Goal: Information Seeking & Learning: Check status

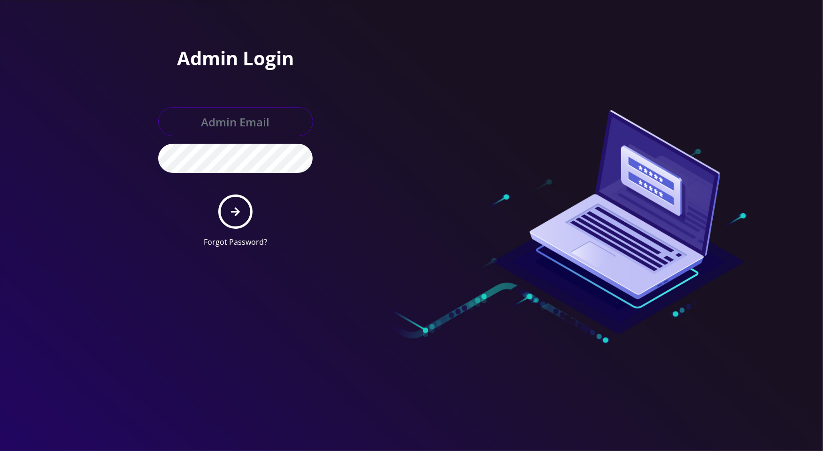
type input "[PERSON_NAME][EMAIL_ADDRESS][DOMAIN_NAME]"
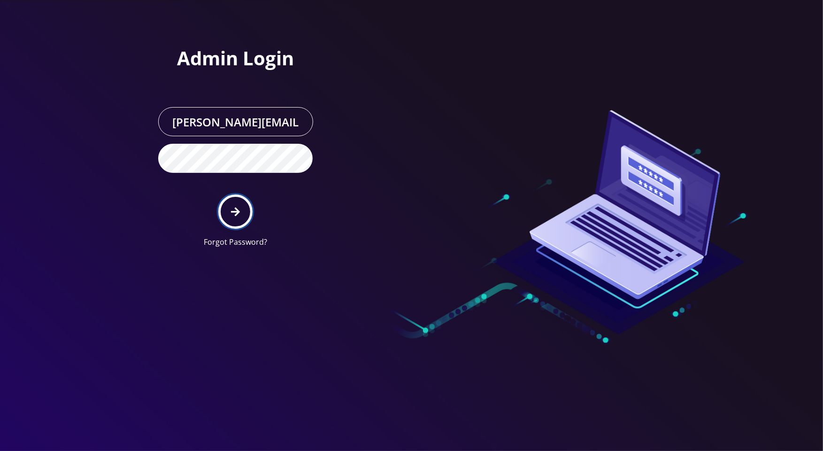
click at [231, 207] on button "submit" at bounding box center [235, 211] width 34 height 34
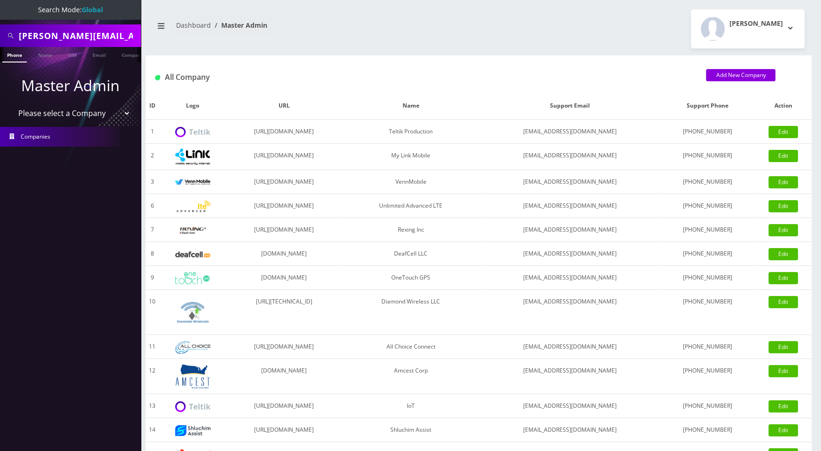
click at [110, 35] on input "[PERSON_NAME][EMAIL_ADDRESS][DOMAIN_NAME]" at bounding box center [79, 36] width 120 height 18
click at [110, 35] on input "eli@securedvolts.com" at bounding box center [79, 36] width 120 height 18
paste input "MR40-A1-00014248 MR40-A1-00013297"
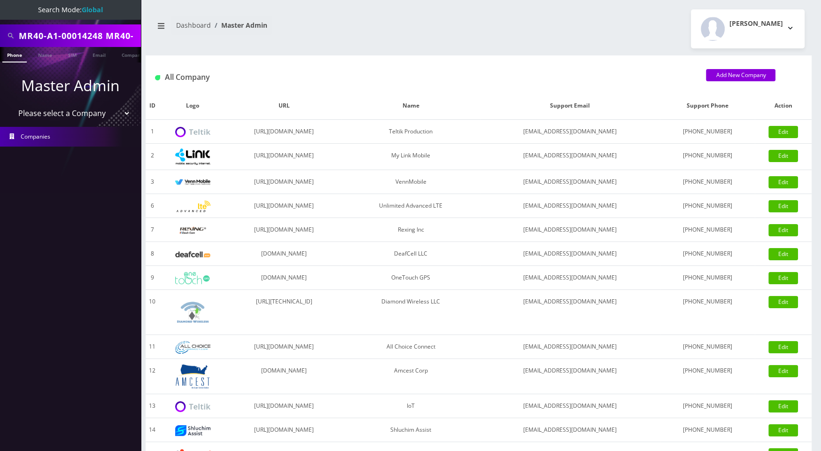
scroll to position [0, 62]
drag, startPoint x: 43, startPoint y: 35, endPoint x: 142, endPoint y: 37, distance: 99.6
click at [142, 37] on div "Search Mode: Global MR40-A1-00014248 MR40-A1-00013297 Phone Name SIM Email Comp…" at bounding box center [410, 322] width 821 height 645
type input "MR40-A1-00014248"
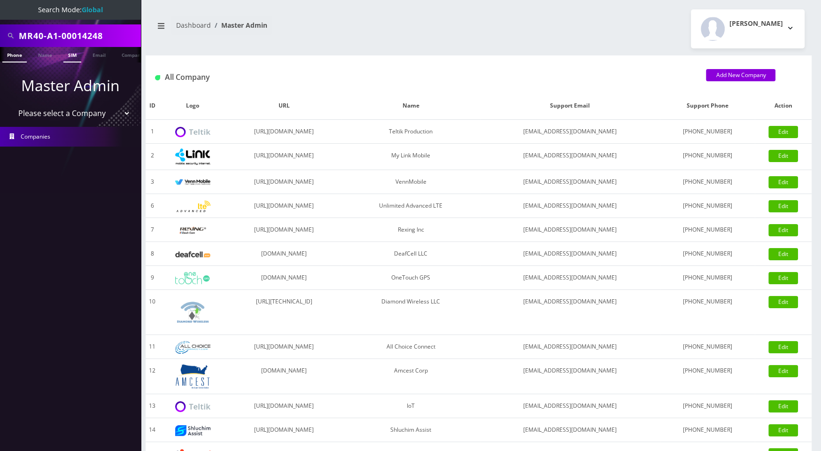
click at [77, 56] on link "SIM" at bounding box center [72, 54] width 18 height 15
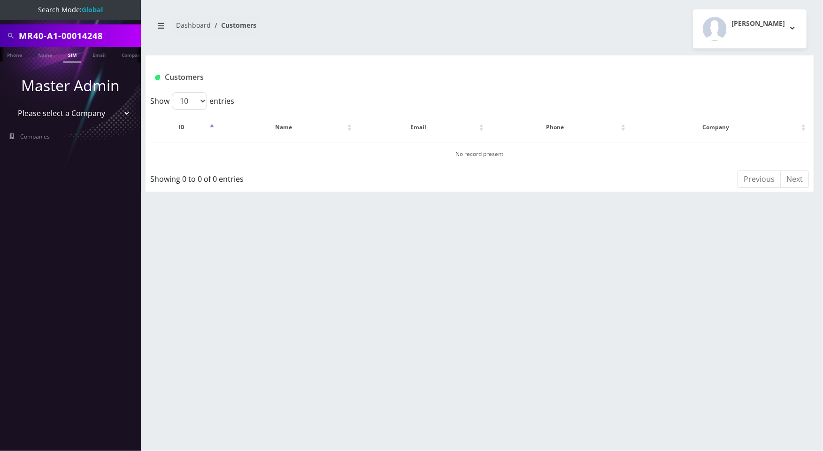
drag, startPoint x: 62, startPoint y: 38, endPoint x: 6, endPoint y: 44, distance: 56.7
click at [9, 40] on div "MR40-A1-00014248" at bounding box center [70, 36] width 136 height 18
type input "00014248"
click at [73, 62] on ul "Master Admin Please select a Company Teltik Production My Link Mobile VennMobil…" at bounding box center [70, 110] width 141 height 96
click at [73, 58] on link "SIM" at bounding box center [72, 54] width 18 height 15
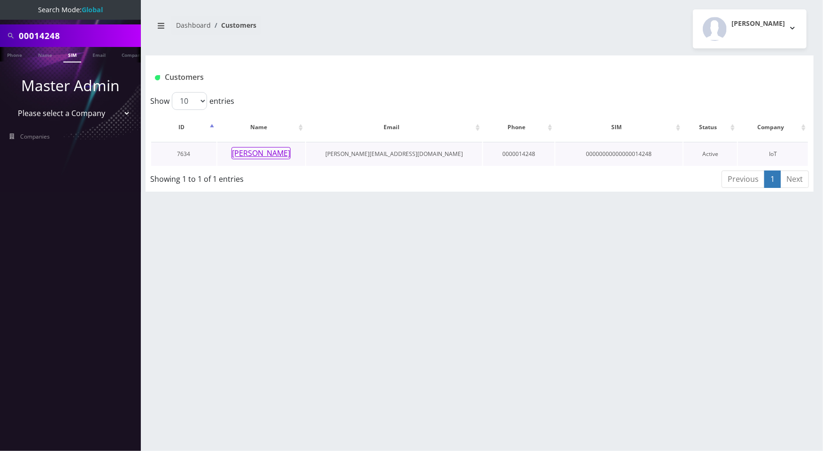
click at [281, 150] on button "Chris Burrill" at bounding box center [260, 153] width 59 height 12
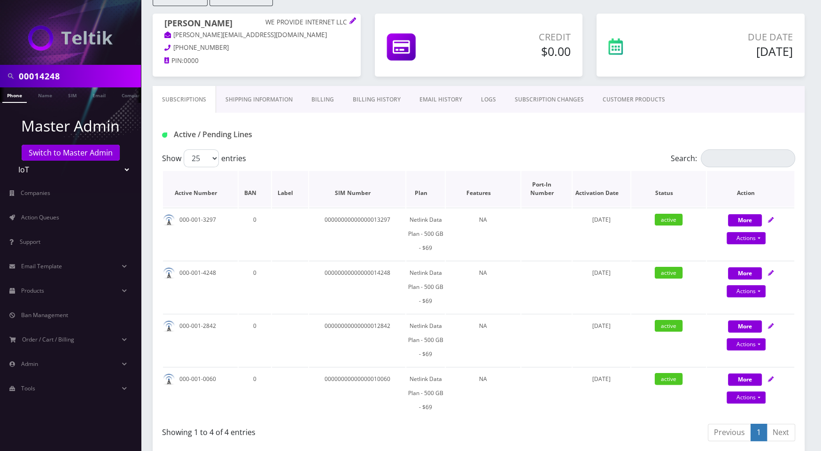
scroll to position [35, 0]
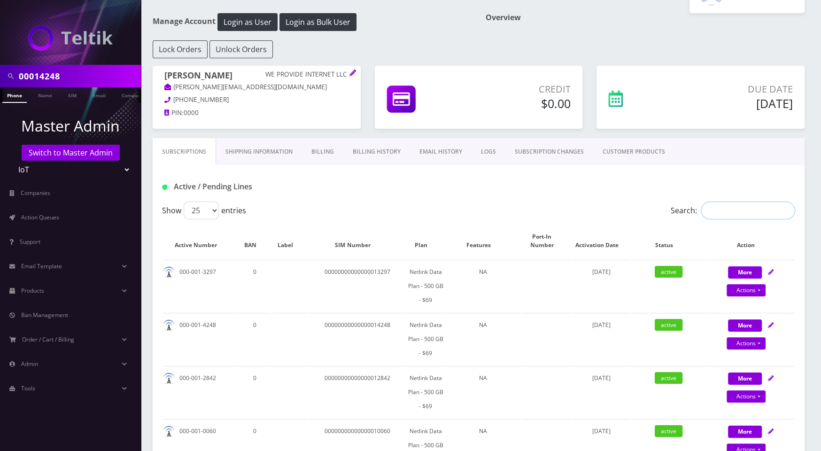
click at [755, 208] on input "Search:" at bounding box center [747, 210] width 94 height 18
paste input "MR40-A1-00014248 MR40-A1-00013297"
type input "MR40-A1-00014248 MR40-A1-00013297"
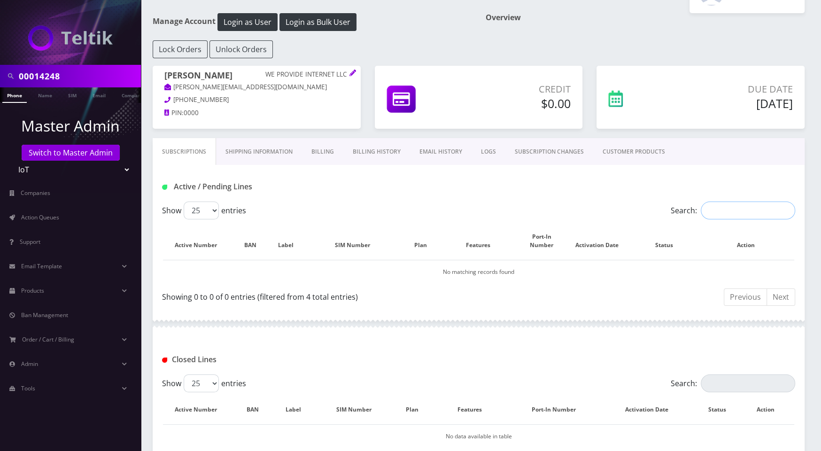
scroll to position [0, 0]
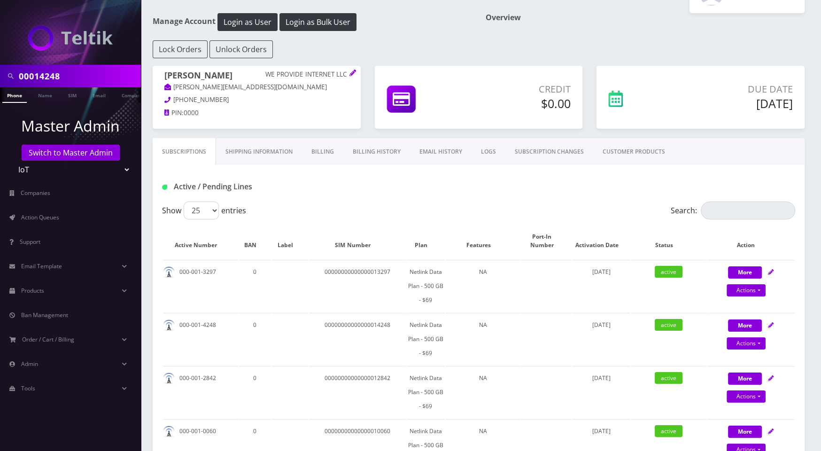
drag, startPoint x: 70, startPoint y: 70, endPoint x: -7, endPoint y: 75, distance: 76.7
click at [0, 75] on html "00014248 Phone Name SIM Email Company Customer Master Admin Switch to Master Ad…" at bounding box center [410, 340] width 821 height 751
drag, startPoint x: 69, startPoint y: 75, endPoint x: 3, endPoint y: 75, distance: 65.7
click at [3, 75] on div "00014248" at bounding box center [70, 76] width 136 height 18
click at [745, 211] on input "Search:" at bounding box center [747, 210] width 94 height 18
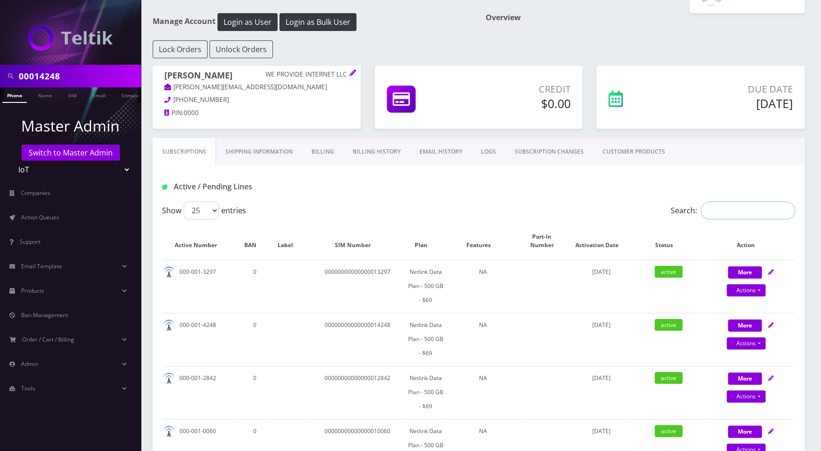
paste input "00014248"
type input "00014248"
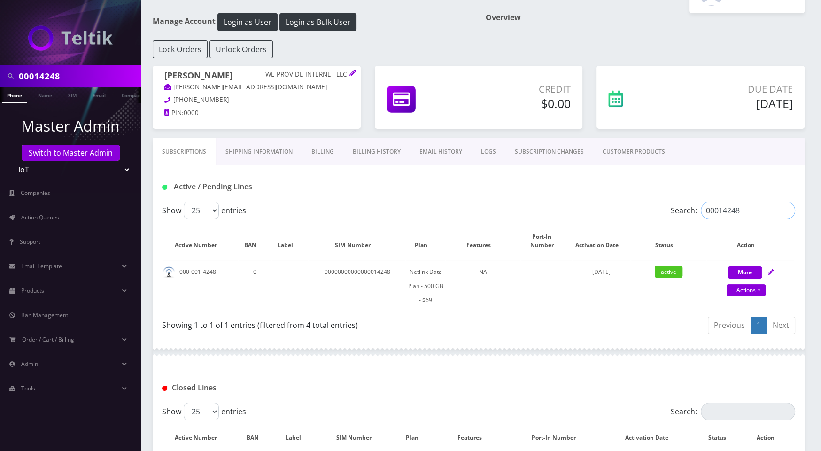
click at [785, 208] on input "00014248" at bounding box center [747, 210] width 94 height 18
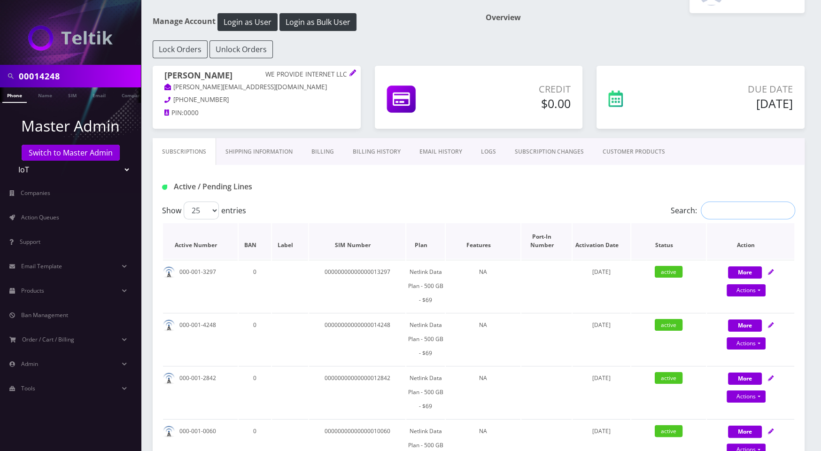
scroll to position [295, 0]
